Goal: Task Accomplishment & Management: Complete application form

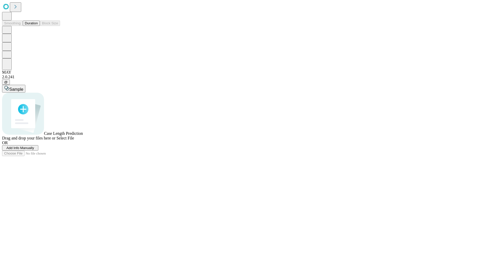
click at [34, 150] on span "Add Info Manually" at bounding box center [20, 148] width 28 height 4
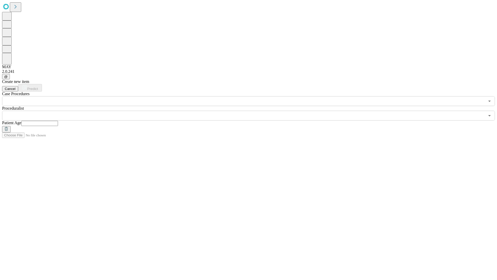
click at [58, 121] on input "text" at bounding box center [39, 123] width 37 height 5
type input "**"
click at [252, 111] on input "text" at bounding box center [243, 116] width 483 height 10
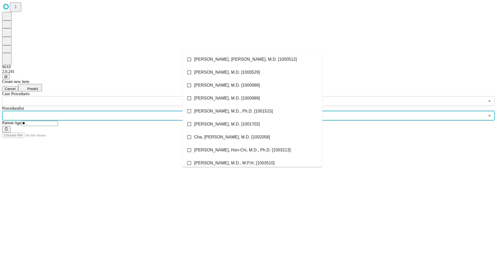
click at [253, 59] on li "[PERSON_NAME], [PERSON_NAME], M.D. [1000512]" at bounding box center [253, 59] width 140 height 13
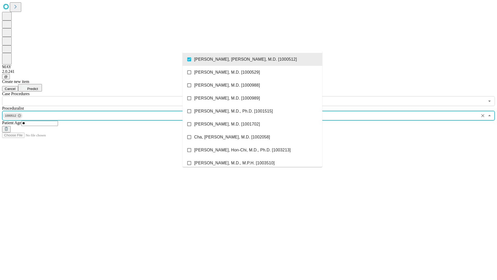
click at [109, 96] on input "text" at bounding box center [243, 101] width 483 height 10
